Goal: Task Accomplishment & Management: Manage account settings

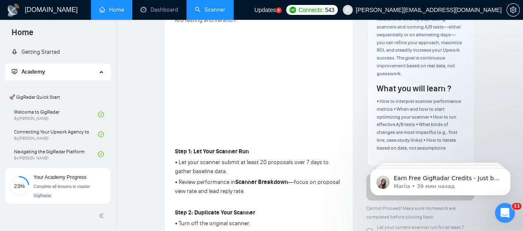
click at [211, 9] on link "Scanner" at bounding box center [210, 9] width 31 height 7
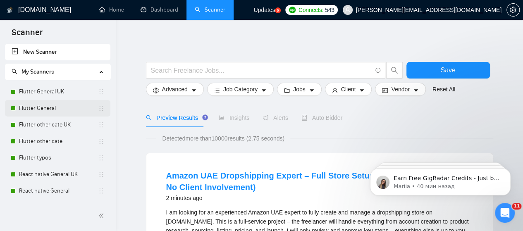
click at [46, 105] on link "Flutter General" at bounding box center [58, 108] width 79 height 17
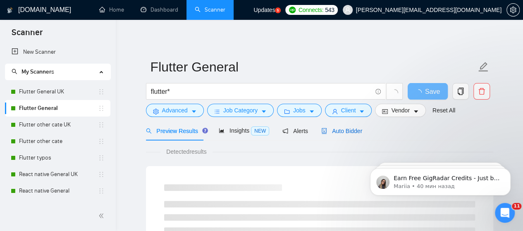
click at [345, 128] on span "Auto Bidder" at bounding box center [341, 131] width 41 height 7
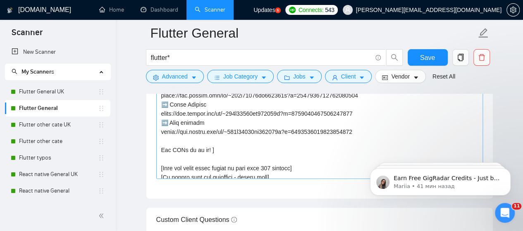
scroll to position [418, 0]
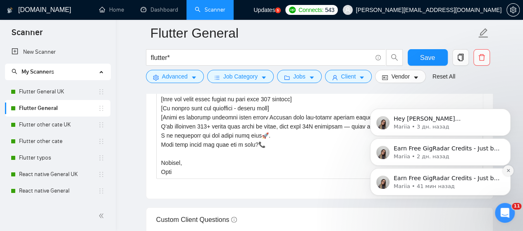
click at [508, 171] on icon "Dismiss notification" at bounding box center [507, 170] width 3 height 3
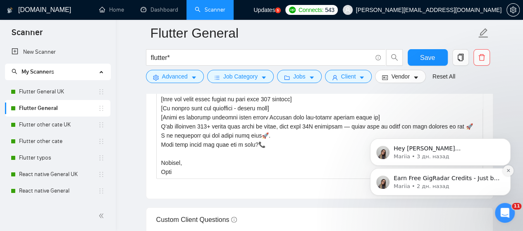
click at [509, 170] on icon "Dismiss notification" at bounding box center [508, 170] width 5 height 5
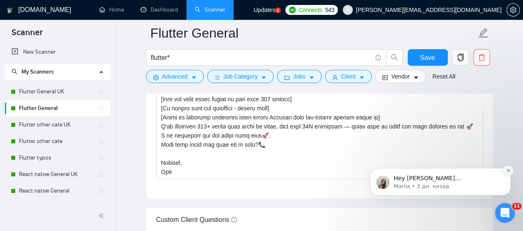
drag, startPoint x: 509, startPoint y: 204, endPoint x: 509, endPoint y: 170, distance: 33.5
click at [509, 170] on icon "Dismiss notification" at bounding box center [508, 170] width 5 height 5
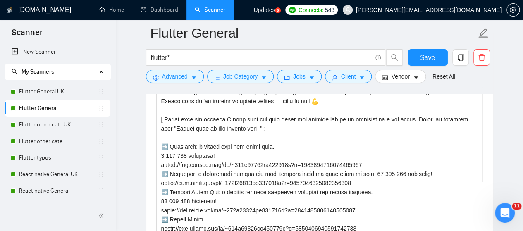
scroll to position [1074, 0]
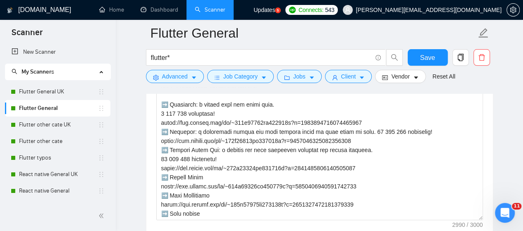
click at [511, 213] on div "Открыть службу сообщений Intercom" at bounding box center [504, 212] width 27 height 27
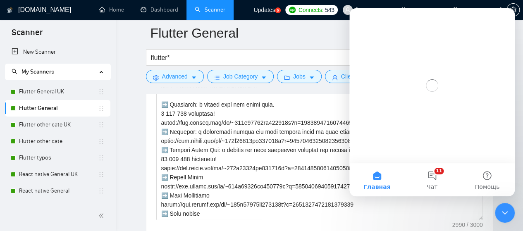
scroll to position [0, 0]
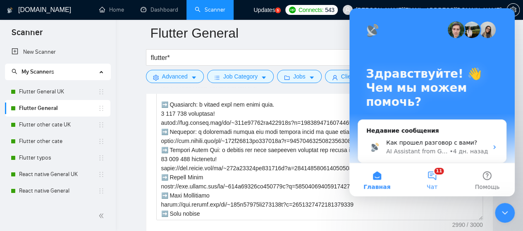
click at [435, 178] on button "11 Чат" at bounding box center [431, 179] width 55 height 33
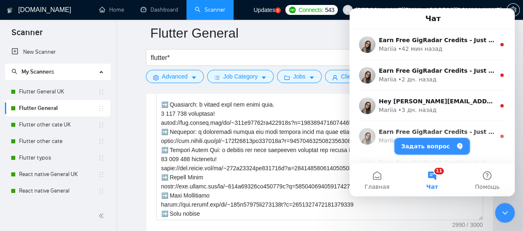
click at [428, 145] on button "Задать вопрос" at bounding box center [431, 146] width 75 height 17
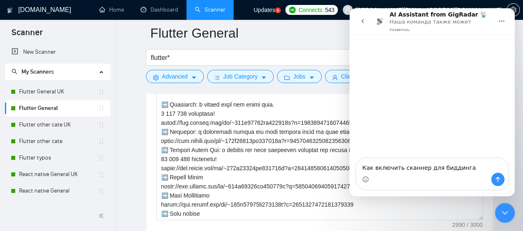
type textarea "Как включить сканнер для биддинга?"
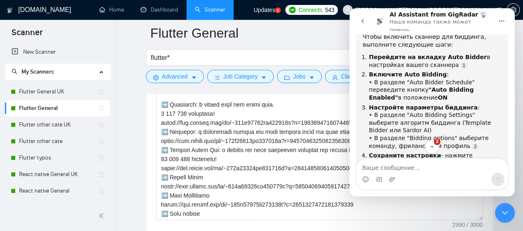
scroll to position [84, 0]
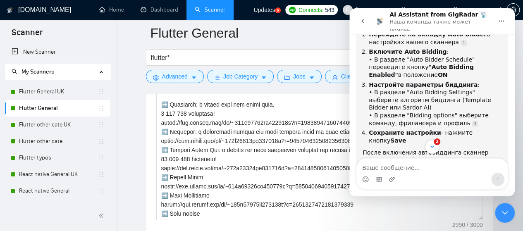
click at [365, 18] on icon "go back" at bounding box center [362, 21] width 7 height 7
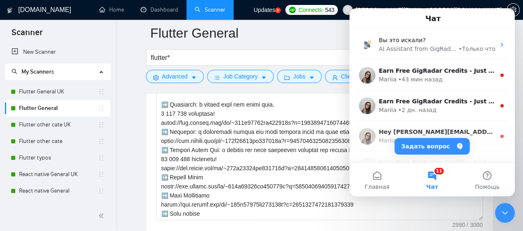
scroll to position [62, 0]
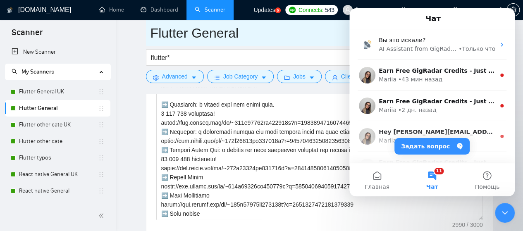
click at [288, 34] on input "Flutter General" at bounding box center [313, 33] width 326 height 21
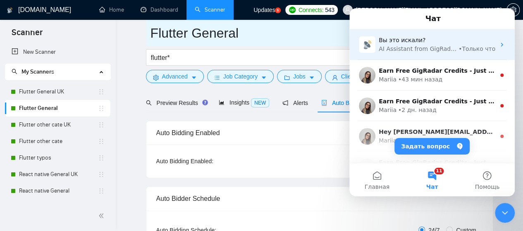
scroll to position [41, 0]
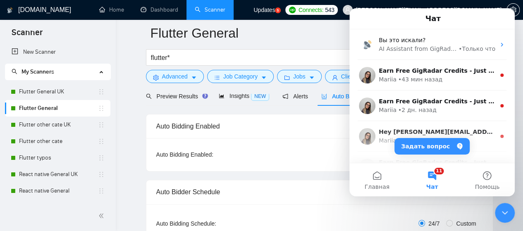
click at [505, 212] on icon "Закрыть службу сообщений Intercom" at bounding box center [504, 213] width 10 height 10
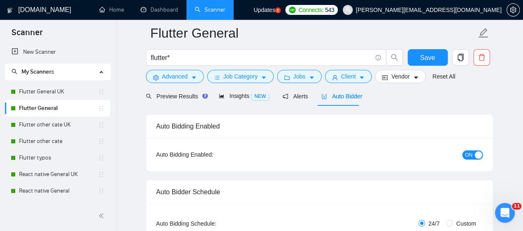
click at [508, 211] on icon "Открыть службу сообщений Intercom" at bounding box center [505, 213] width 14 height 14
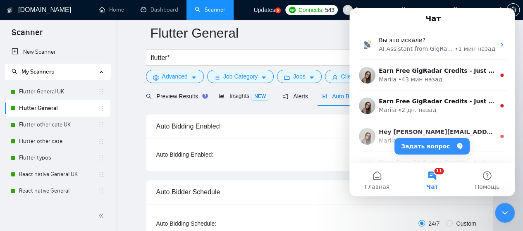
click at [436, 175] on button "11 Чат" at bounding box center [431, 179] width 55 height 33
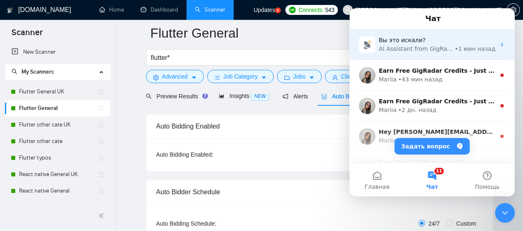
click at [406, 50] on div "AI Assistant from GigRadar 📡" at bounding box center [415, 49] width 74 height 9
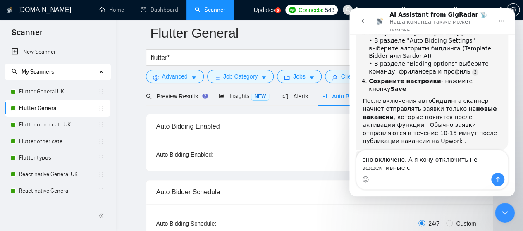
scroll to position [131, 0]
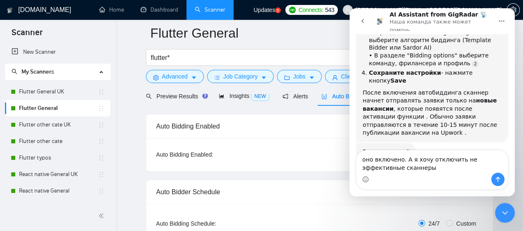
type textarea "оно включено. А я хочу отключить не эффективные сканнеры?"
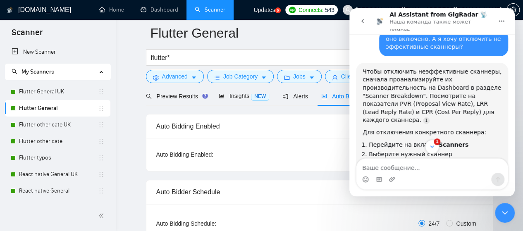
scroll to position [269, 0]
click at [36, 139] on link "Flutter other cate" at bounding box center [58, 141] width 79 height 17
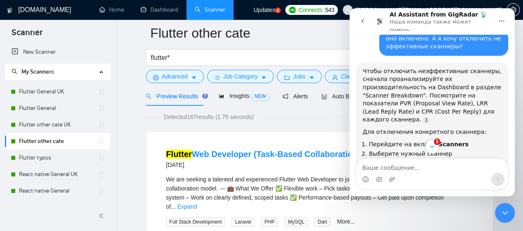
click at [365, 18] on icon "go back" at bounding box center [362, 21] width 7 height 7
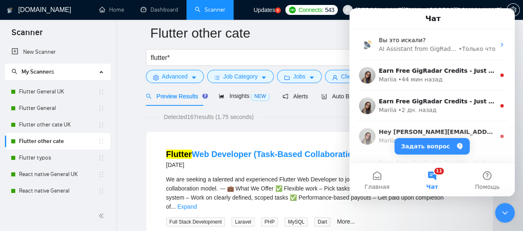
scroll to position [269, 0]
click at [505, 214] on icon "Закрыть службу сообщений Intercom" at bounding box center [504, 213] width 10 height 10
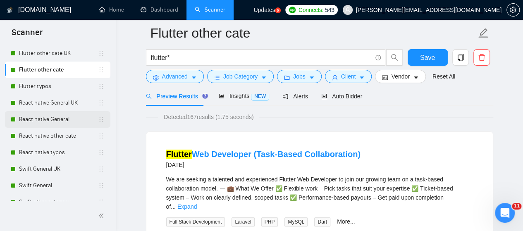
scroll to position [83, 0]
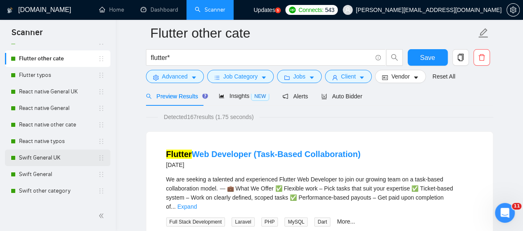
click at [45, 157] on link "Swift General UK" at bounding box center [58, 158] width 79 height 17
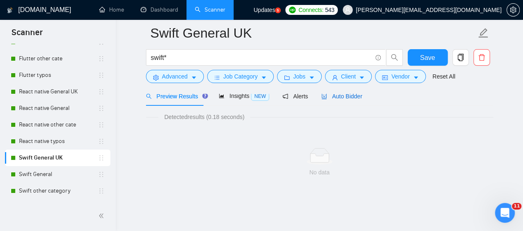
click at [347, 96] on span "Auto Bidder" at bounding box center [341, 96] width 41 height 7
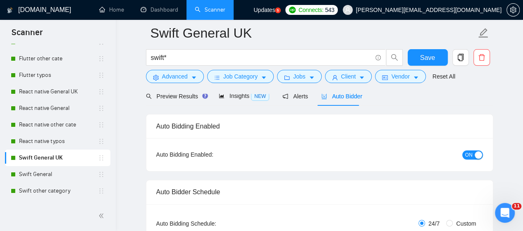
click at [464, 154] on button "ON" at bounding box center [472, 154] width 21 height 9
click at [45, 173] on link "Swift General" at bounding box center [58, 174] width 79 height 17
click at [431, 59] on span "Save" at bounding box center [427, 57] width 15 height 10
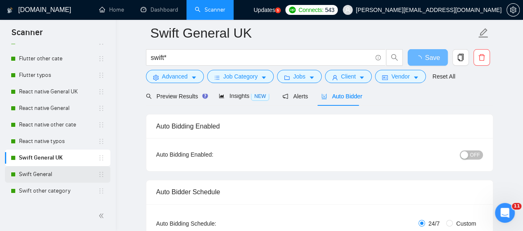
click at [41, 173] on link "Swift General" at bounding box center [58, 174] width 79 height 17
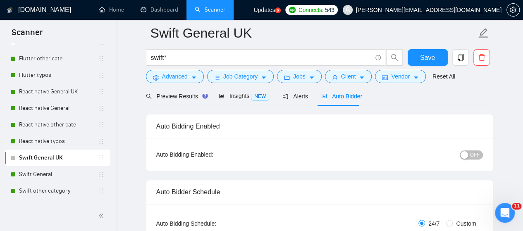
click at [476, 157] on span "OFF" at bounding box center [475, 154] width 10 height 9
click at [427, 56] on span "Save" at bounding box center [427, 57] width 15 height 10
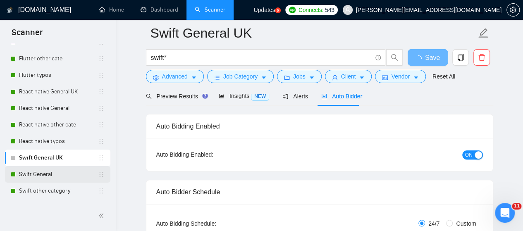
click at [34, 173] on link "Swift General" at bounding box center [58, 174] width 79 height 17
click at [39, 175] on link "Swift General" at bounding box center [58, 174] width 79 height 17
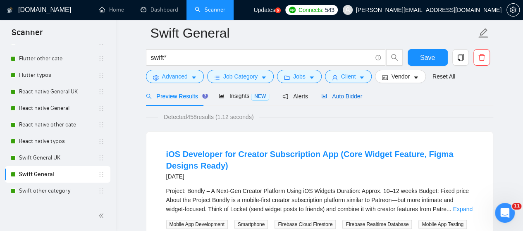
click at [340, 95] on span "Auto Bidder" at bounding box center [341, 96] width 41 height 7
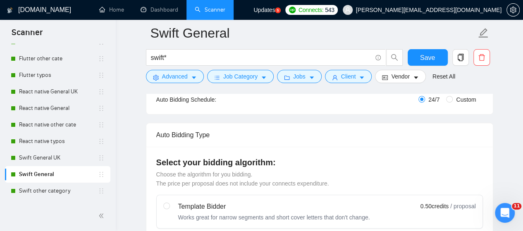
scroll to position [41, 0]
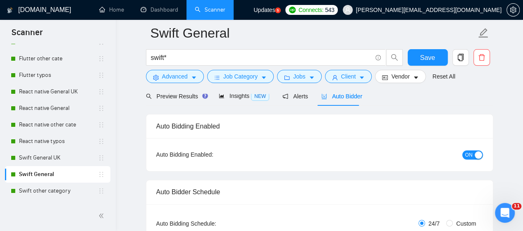
click at [468, 154] on span "ON" at bounding box center [468, 154] width 7 height 9
click at [430, 57] on span "Save" at bounding box center [427, 57] width 15 height 10
click at [44, 193] on link "Swift other category" at bounding box center [58, 191] width 79 height 17
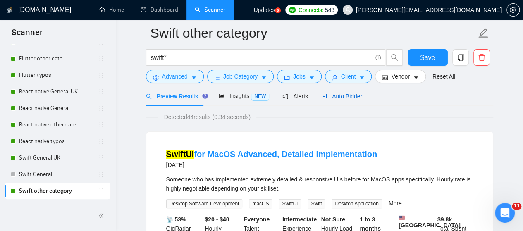
click at [342, 95] on span "Auto Bidder" at bounding box center [341, 96] width 41 height 7
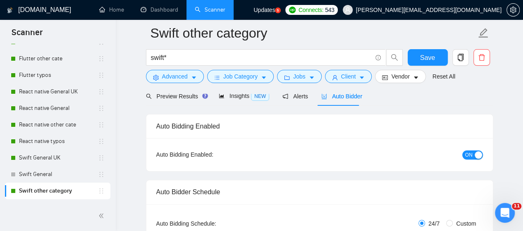
click at [468, 154] on span "ON" at bounding box center [468, 154] width 7 height 9
click at [425, 59] on span "Save" at bounding box center [427, 57] width 15 height 10
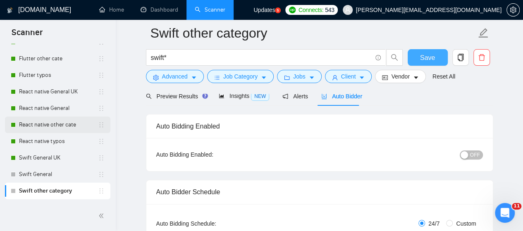
scroll to position [165, 0]
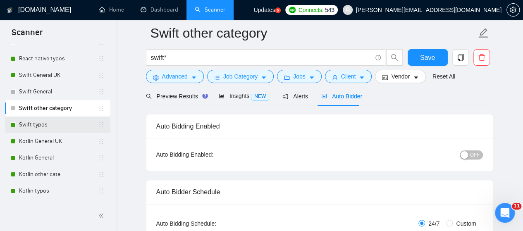
click at [33, 124] on link "Swift typos" at bounding box center [58, 124] width 79 height 17
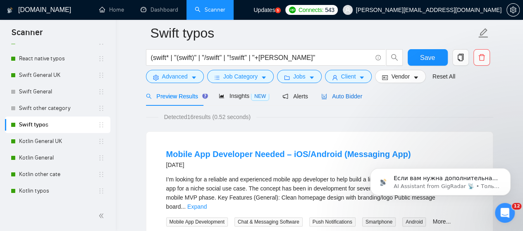
click at [347, 96] on span "Auto Bidder" at bounding box center [341, 96] width 41 height 7
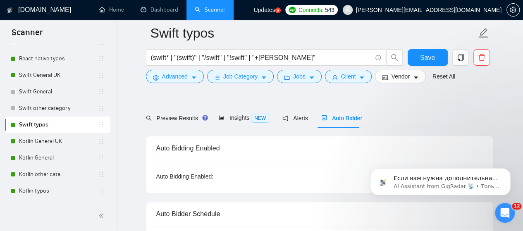
scroll to position [83, 0]
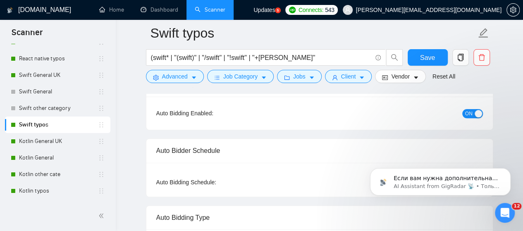
click at [466, 112] on span "ON" at bounding box center [468, 113] width 7 height 9
click at [428, 54] on span "Save" at bounding box center [427, 57] width 15 height 10
click at [39, 141] on link "Kotlin General UK" at bounding box center [58, 141] width 79 height 17
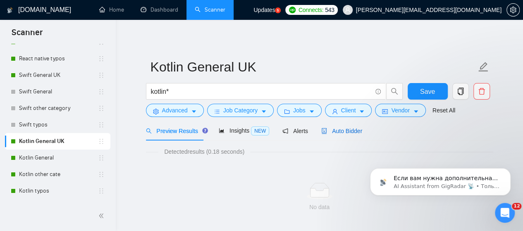
click at [344, 131] on span "Auto Bidder" at bounding box center [341, 131] width 41 height 7
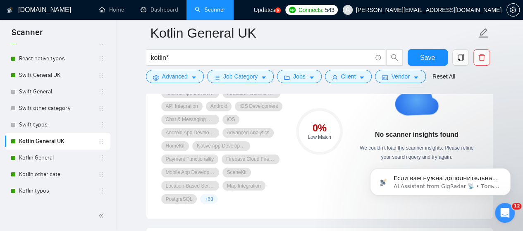
scroll to position [620, 0]
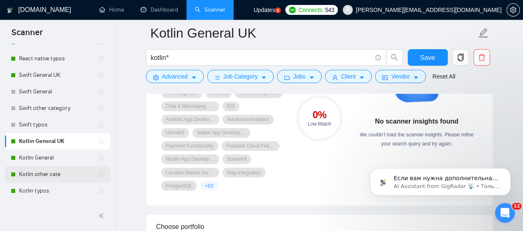
click at [44, 174] on link "Kotlin other cate" at bounding box center [58, 174] width 79 height 17
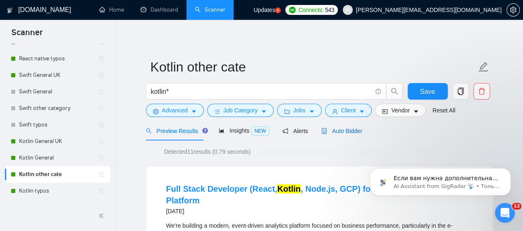
click at [337, 128] on span "Auto Bidder" at bounding box center [341, 131] width 41 height 7
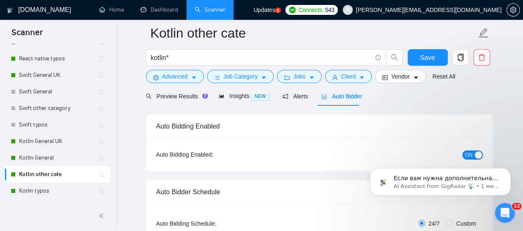
scroll to position [83, 0]
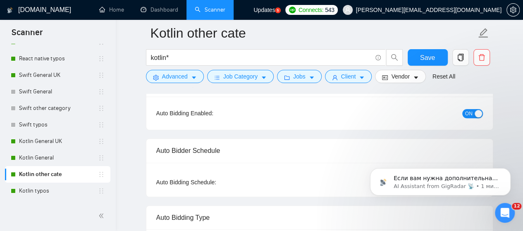
click at [466, 112] on span "ON" at bounding box center [468, 113] width 7 height 9
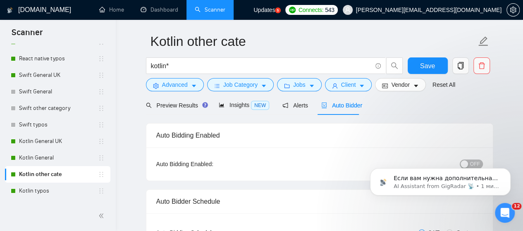
scroll to position [0, 0]
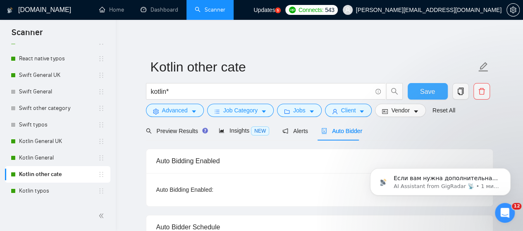
click at [434, 92] on button "Save" at bounding box center [427, 91] width 40 height 17
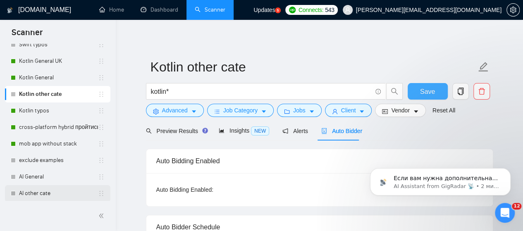
scroll to position [248, 0]
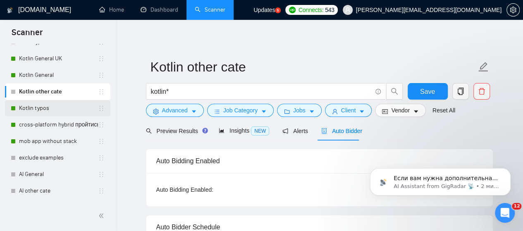
click at [36, 106] on link "Kotlin typos" at bounding box center [58, 108] width 79 height 17
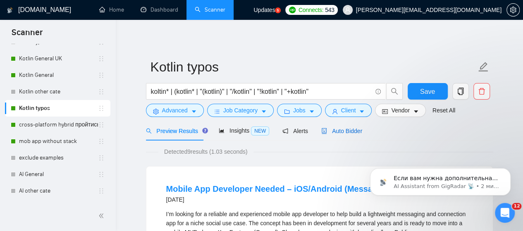
click at [340, 130] on span "Auto Bidder" at bounding box center [341, 131] width 41 height 7
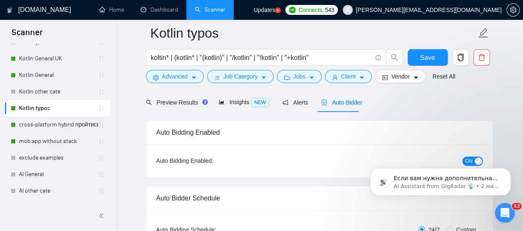
scroll to position [83, 0]
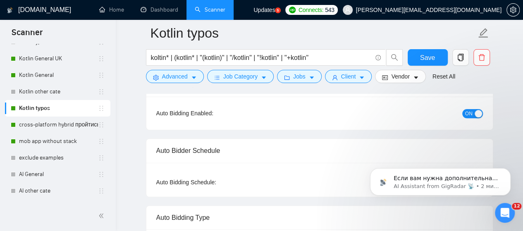
click at [469, 113] on span "ON" at bounding box center [468, 113] width 7 height 9
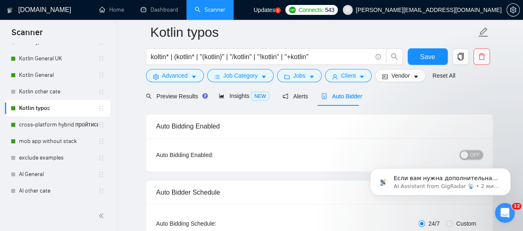
scroll to position [0, 0]
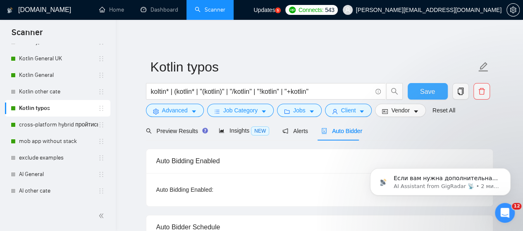
click at [433, 91] on span "Save" at bounding box center [427, 91] width 15 height 10
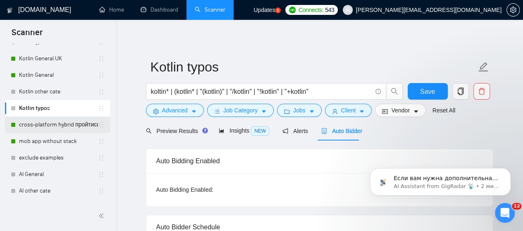
click at [72, 125] on link "cross-platform hybrid пройтись - прошлась" at bounding box center [58, 124] width 79 height 17
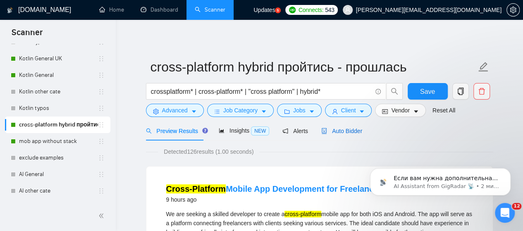
click at [343, 130] on span "Auto Bidder" at bounding box center [341, 131] width 41 height 7
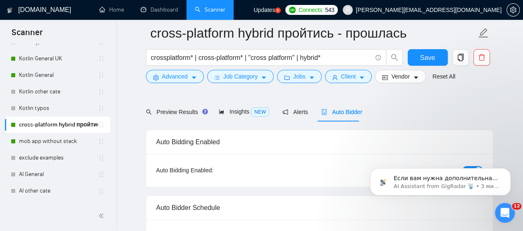
scroll to position [83, 0]
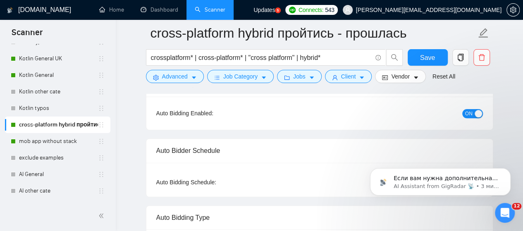
click at [467, 114] on span "ON" at bounding box center [468, 113] width 7 height 9
click at [425, 59] on span "Save" at bounding box center [427, 57] width 15 height 10
